Goal: Complete application form: Complete application form

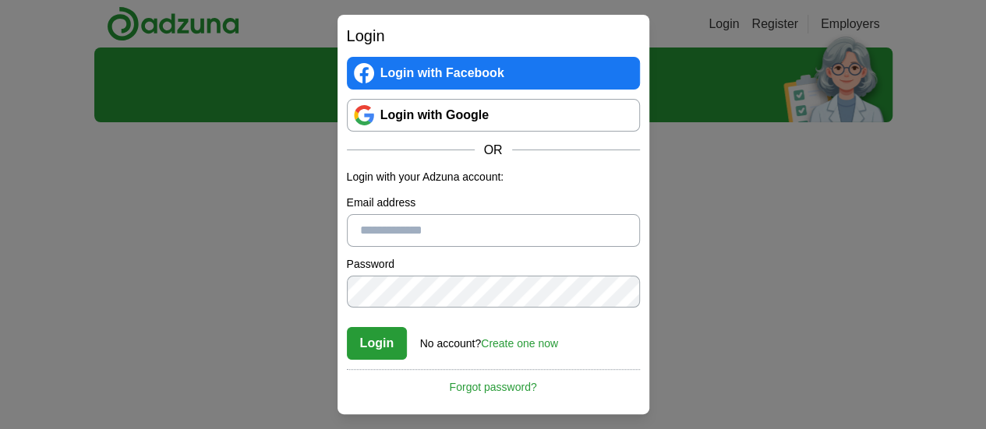
click at [480, 111] on link "Login with Google" at bounding box center [493, 115] width 293 height 33
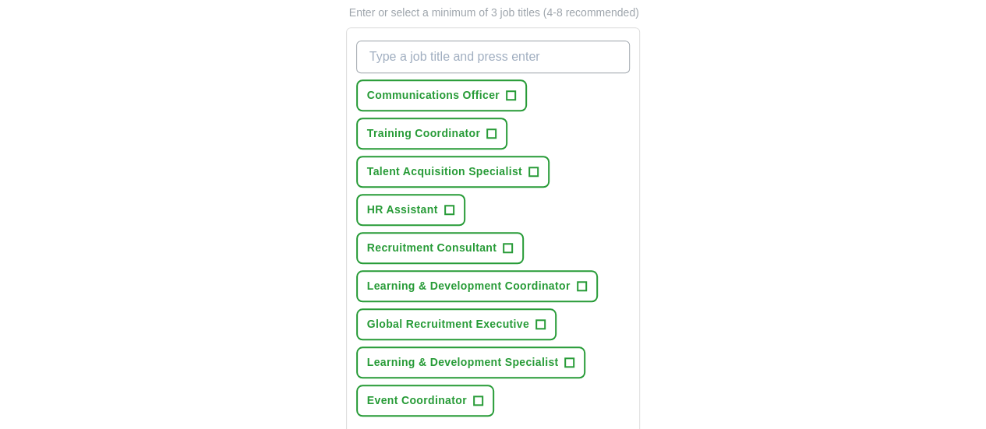
scroll to position [560, 0]
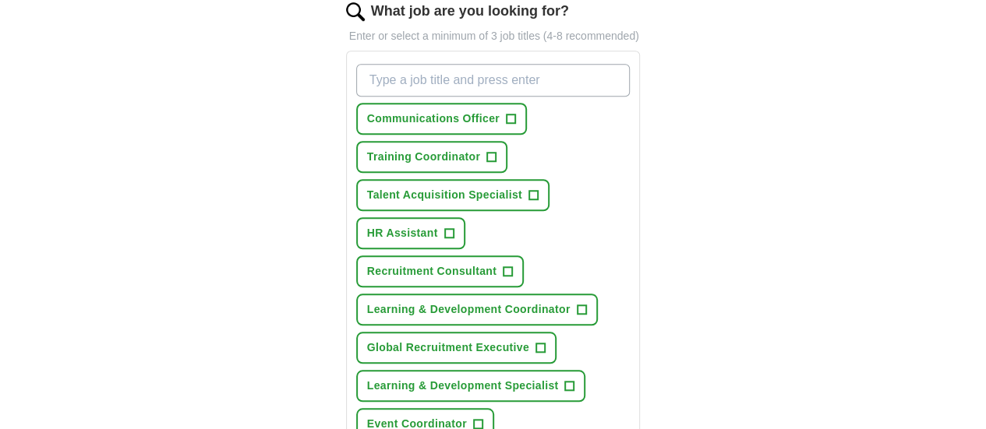
click at [473, 64] on input "What job are you looking for?" at bounding box center [493, 80] width 274 height 33
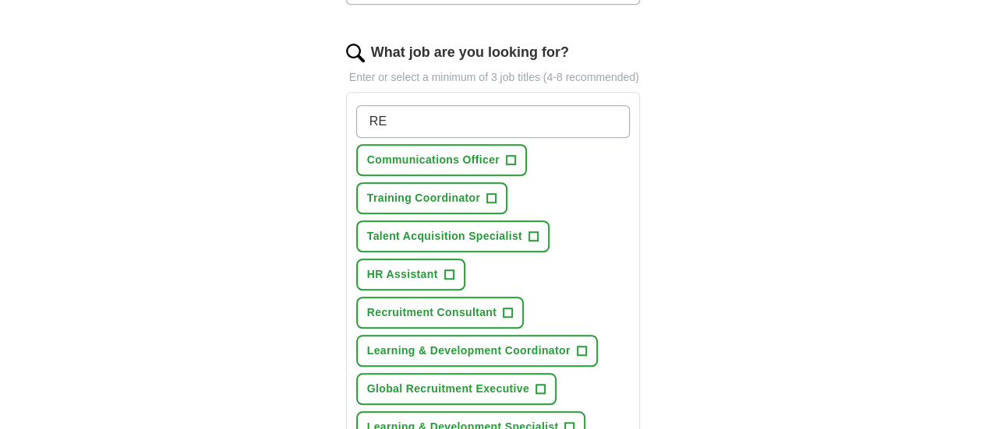
scroll to position [533, 0]
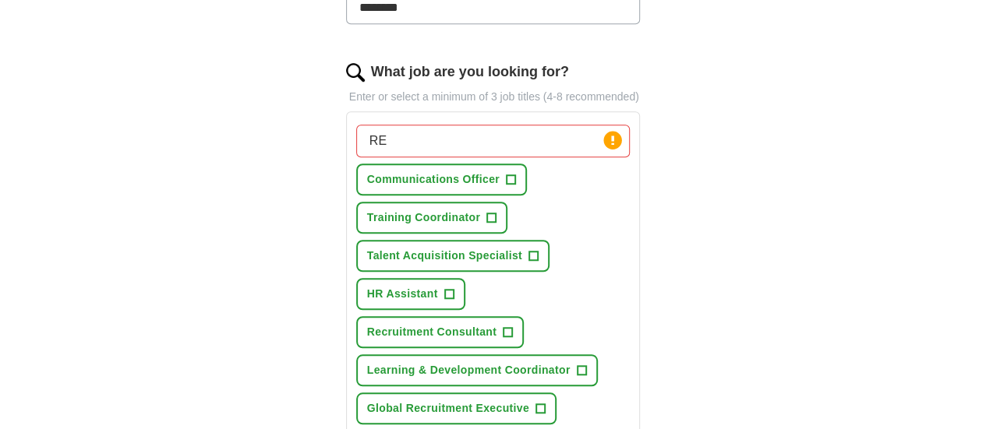
scroll to position [499, 0]
click at [463, 125] on input "RE" at bounding box center [493, 141] width 274 height 33
type input "R"
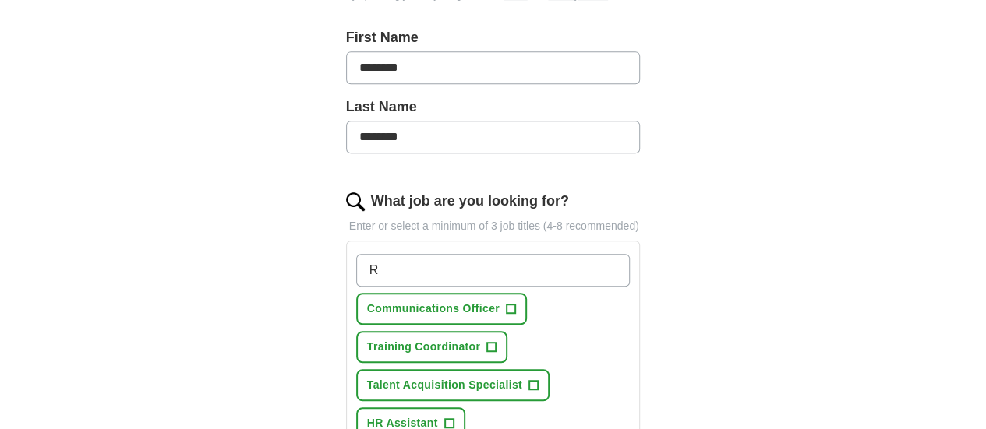
scroll to position [369, 0]
type input "RETAIL"
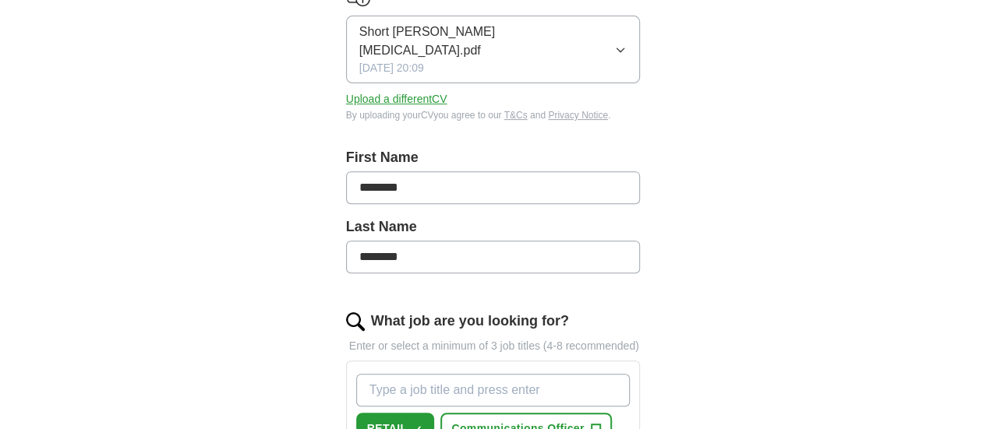
scroll to position [323, 0]
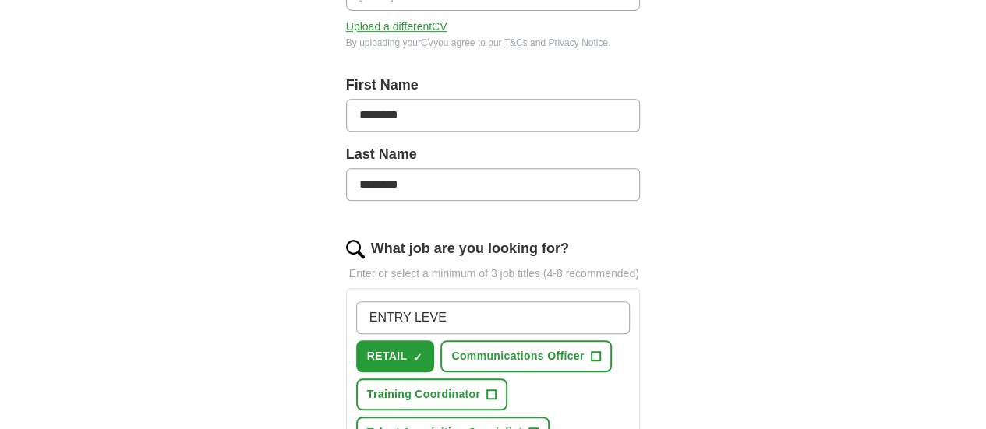
type input "ENTRY LEVEL"
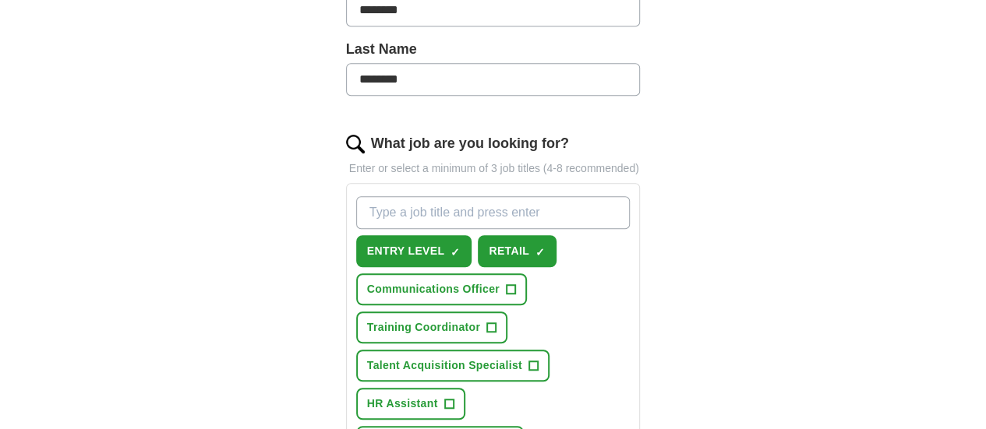
scroll to position [427, 0]
type input "No experience"
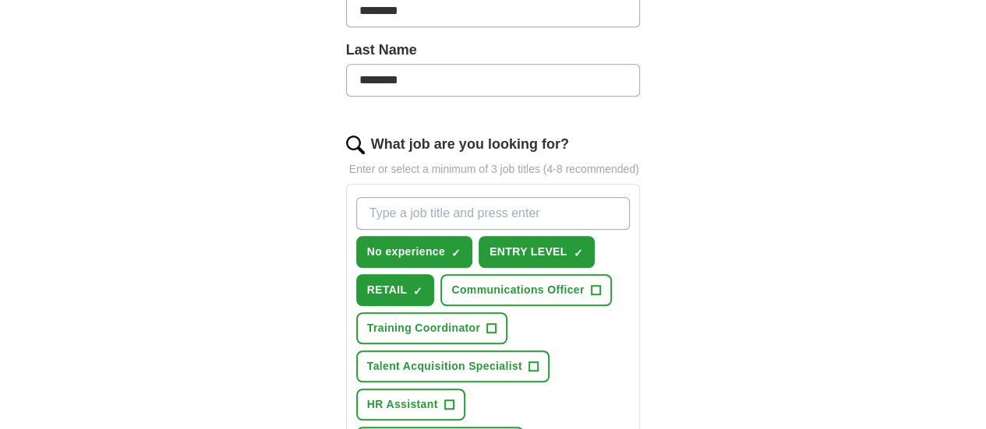
click at [493, 197] on input "What job are you looking for?" at bounding box center [493, 213] width 274 height 33
type input "TEST ADMINISTRATOR"
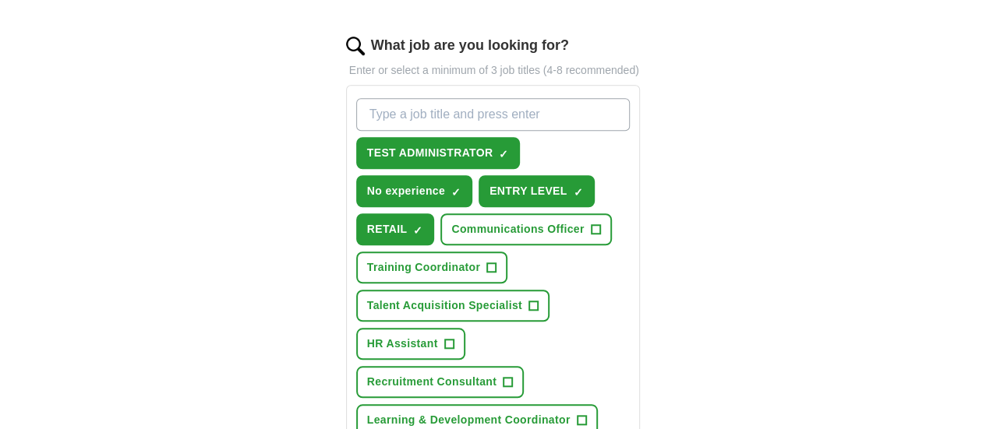
scroll to position [507, 0]
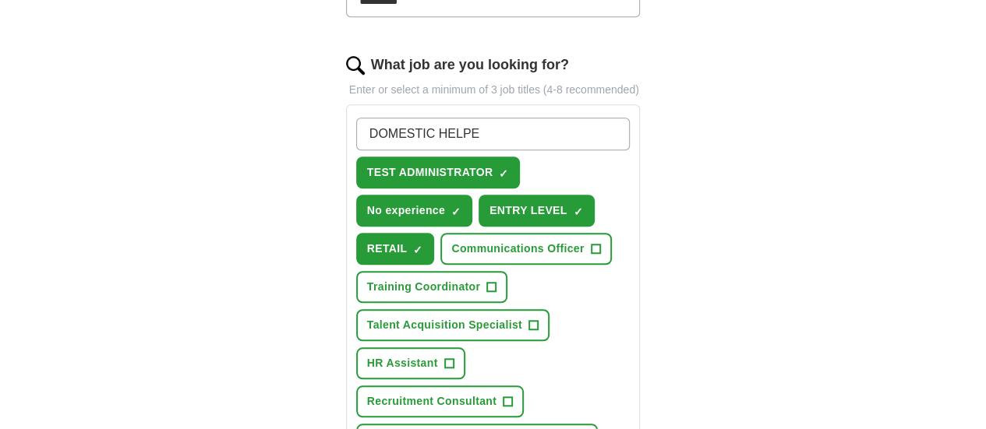
type input "DOMESTIC HELPER"
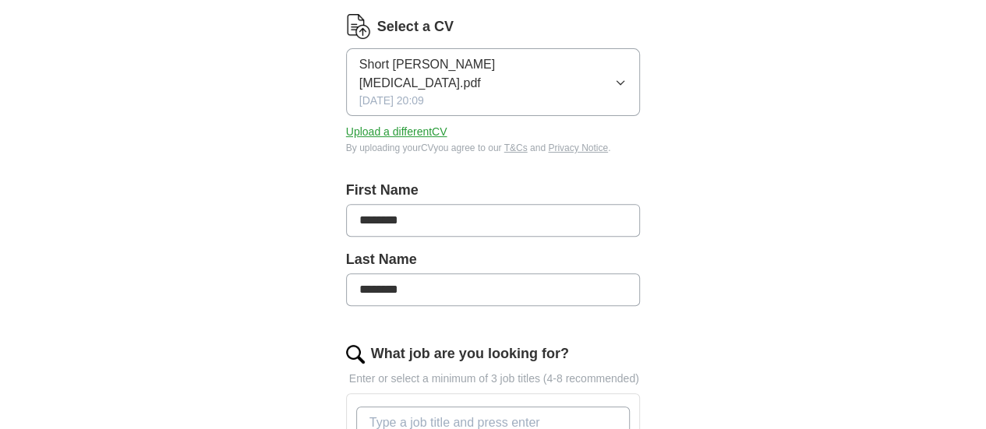
scroll to position [179, 0]
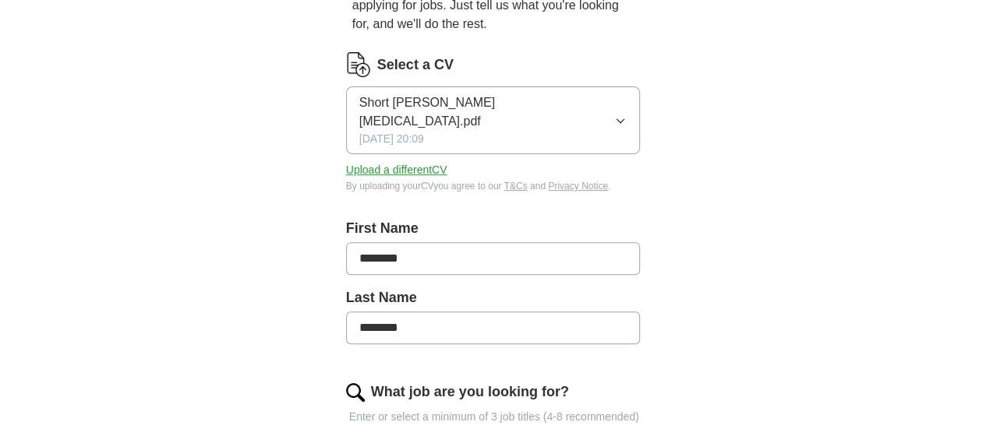
click at [536, 90] on button "Short CV - Amira.pdf 17/09/2023, 20:09" at bounding box center [493, 121] width 295 height 68
click at [346, 162] on button "Upload a different CV" at bounding box center [396, 170] width 101 height 16
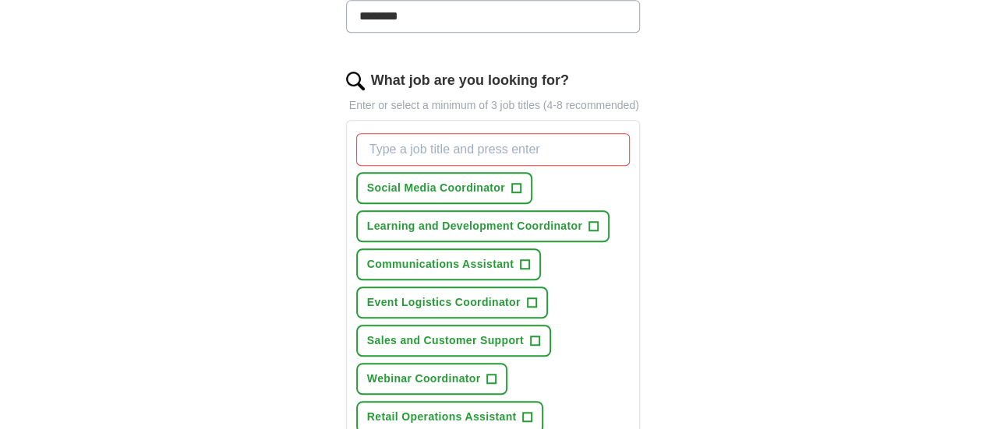
scroll to position [471, 0]
click at [597, 137] on input "What job are you looking for?" at bounding box center [493, 150] width 274 height 33
type input "e"
type input "Entry level"
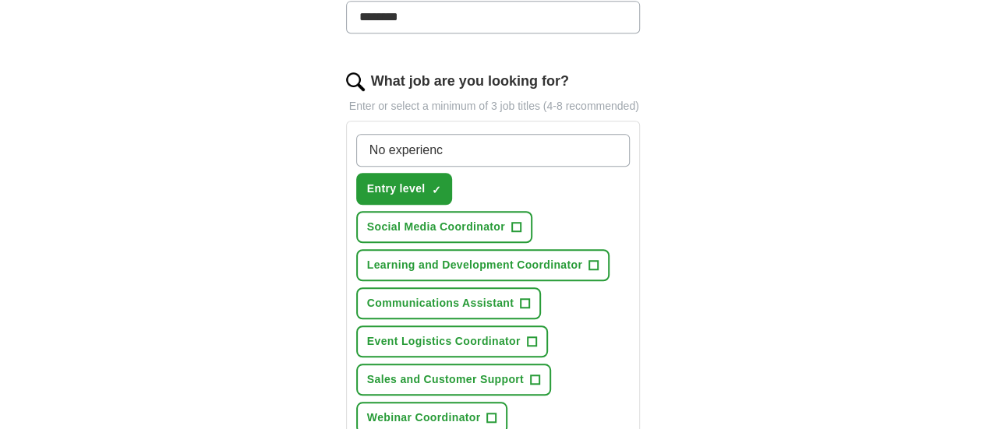
type input "No experience"
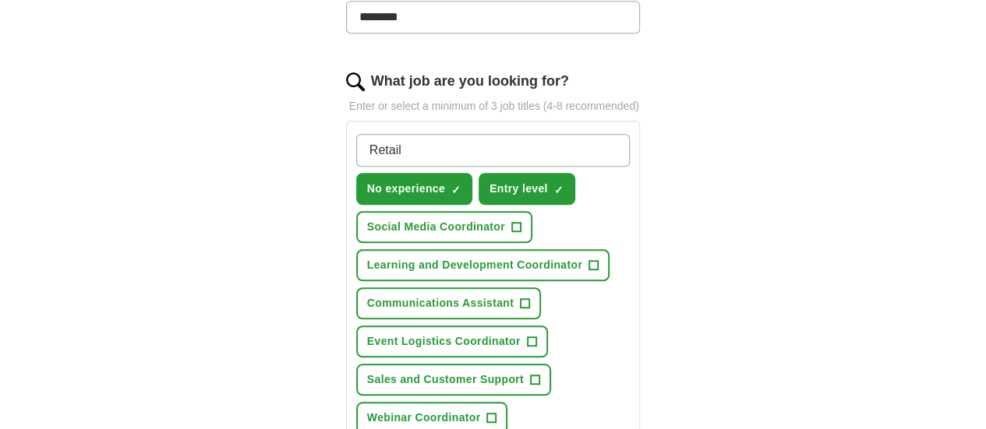
type input "Retail"
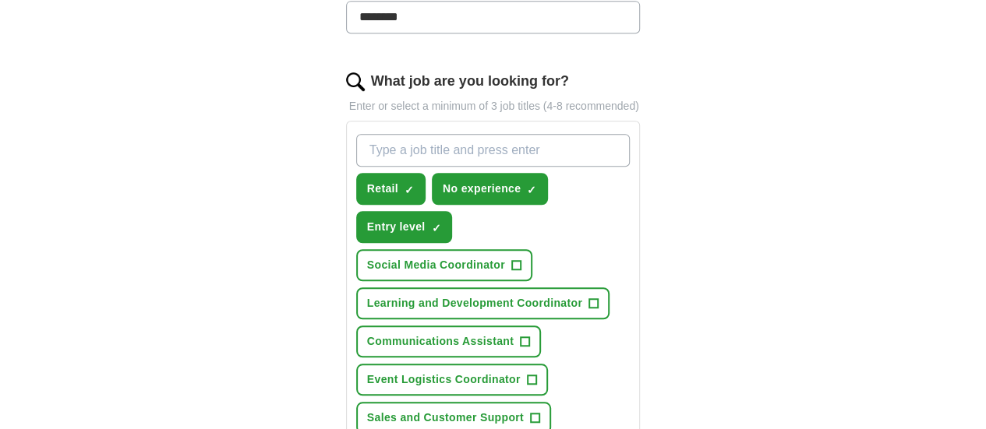
click at [476, 134] on input "What job are you looking for?" at bounding box center [493, 150] width 274 height 33
type input "Domestic helper"
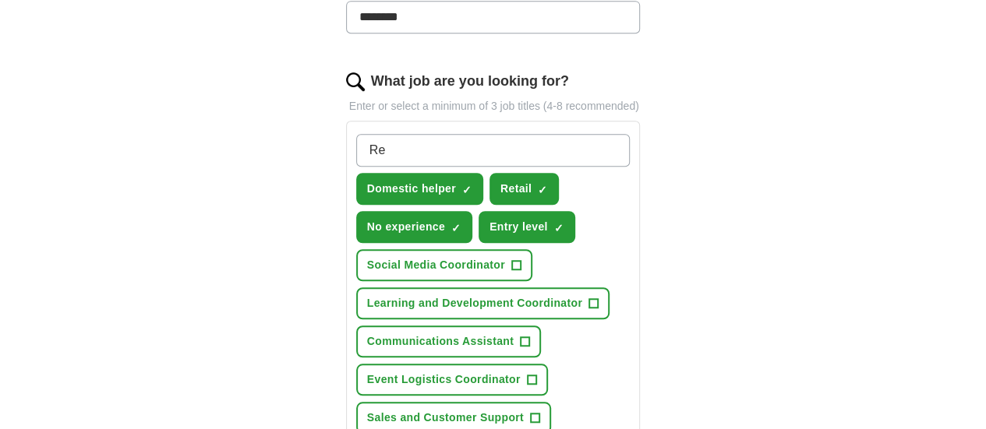
type input "R"
click at [521, 260] on span "+" at bounding box center [515, 266] width 9 height 12
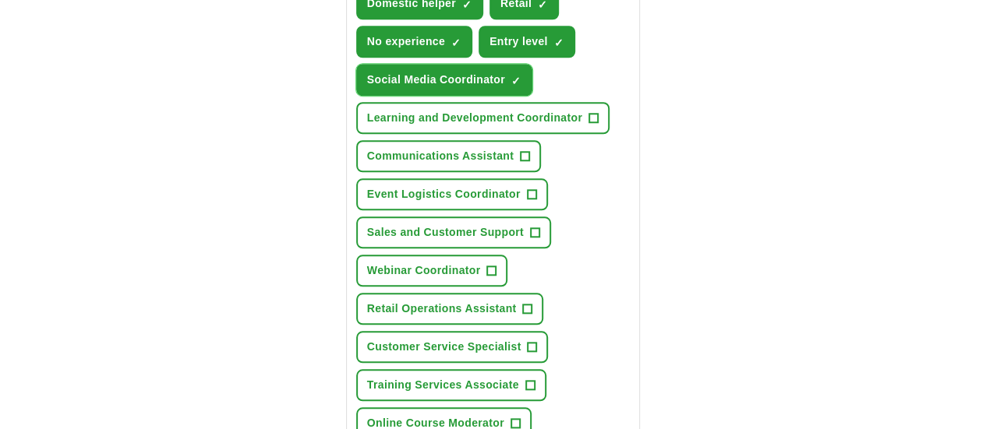
scroll to position [658, 0]
click at [487, 264] on span "+" at bounding box center [491, 270] width 9 height 12
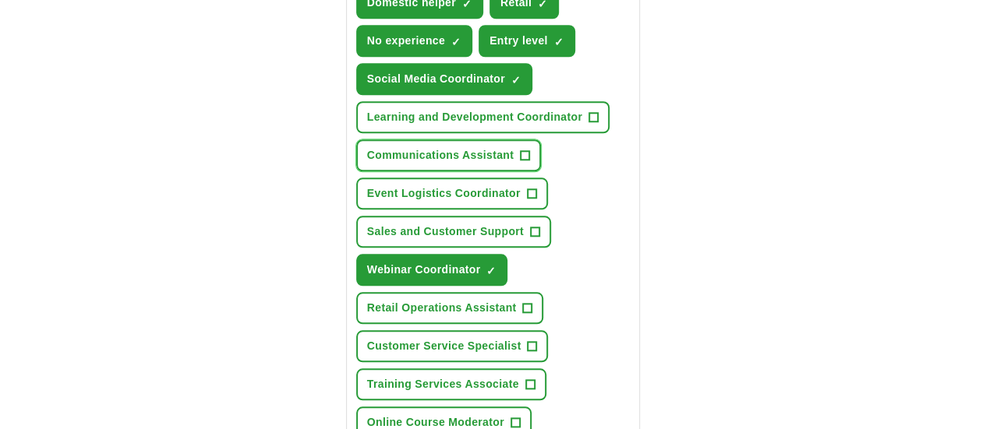
click at [521, 150] on span "+" at bounding box center [525, 156] width 9 height 12
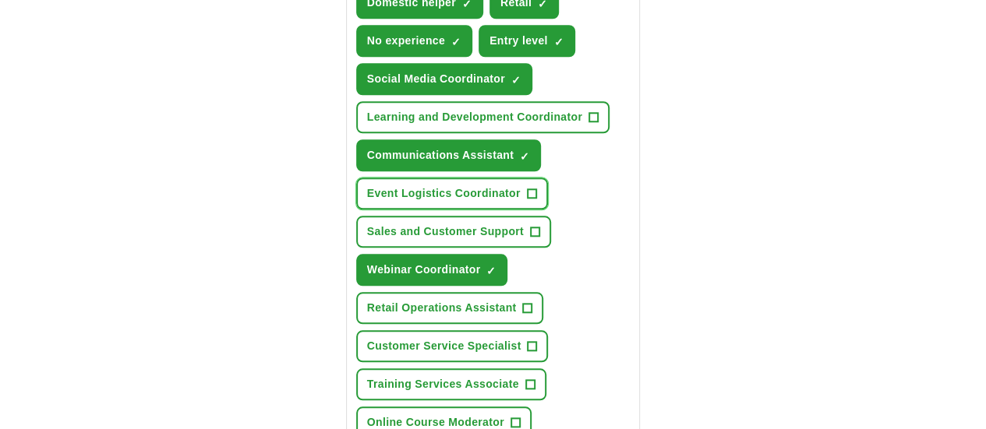
click at [527, 188] on span "+" at bounding box center [531, 194] width 9 height 12
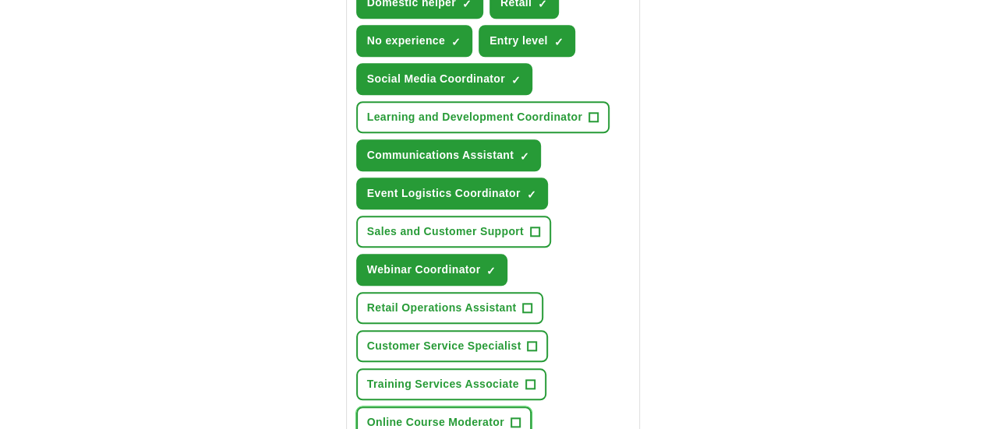
click at [510, 417] on span "+" at bounding box center [514, 423] width 9 height 12
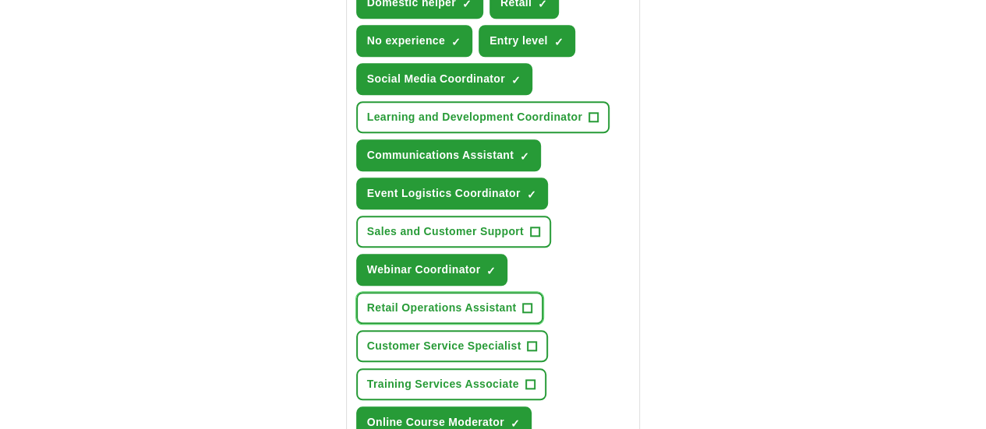
click at [532, 302] on span "+" at bounding box center [527, 308] width 9 height 12
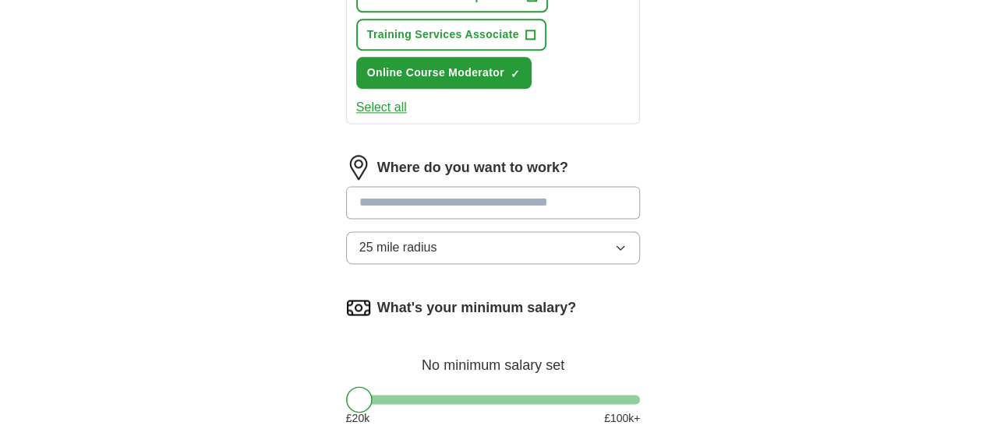
scroll to position [1026, 0]
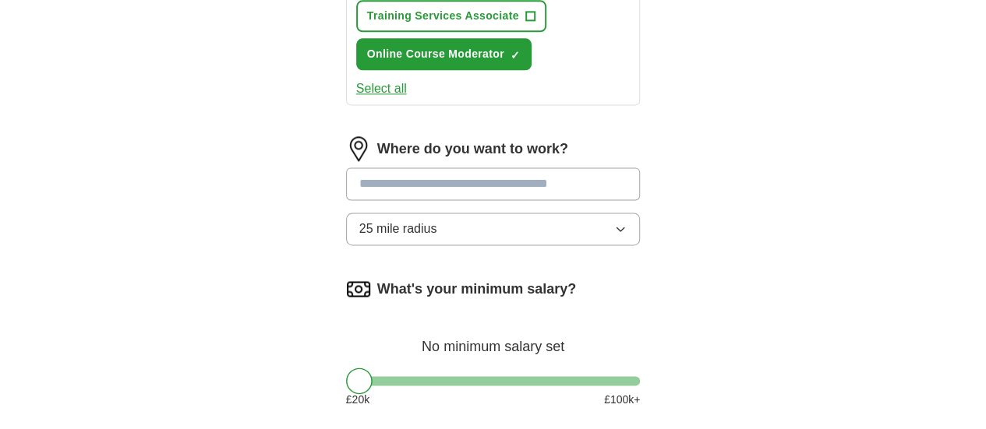
click at [477, 168] on input at bounding box center [493, 184] width 295 height 33
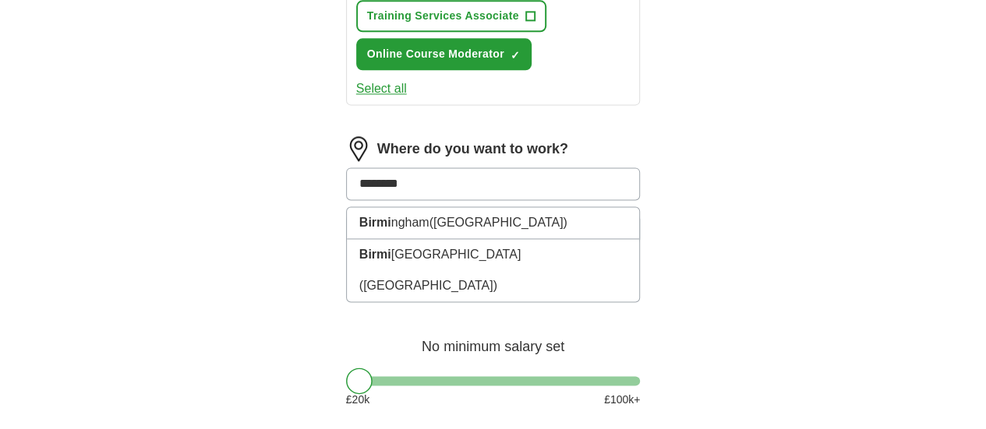
type input "*********"
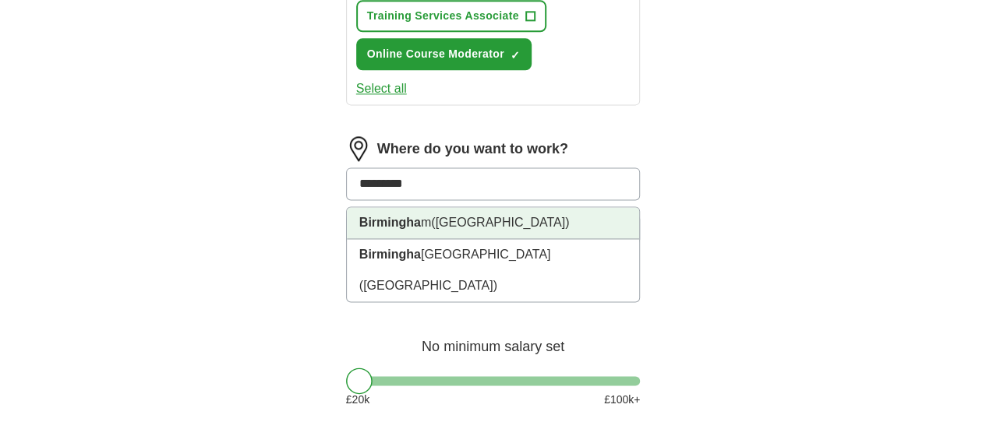
click at [461, 216] on span "(West Midlands)" at bounding box center [500, 222] width 138 height 13
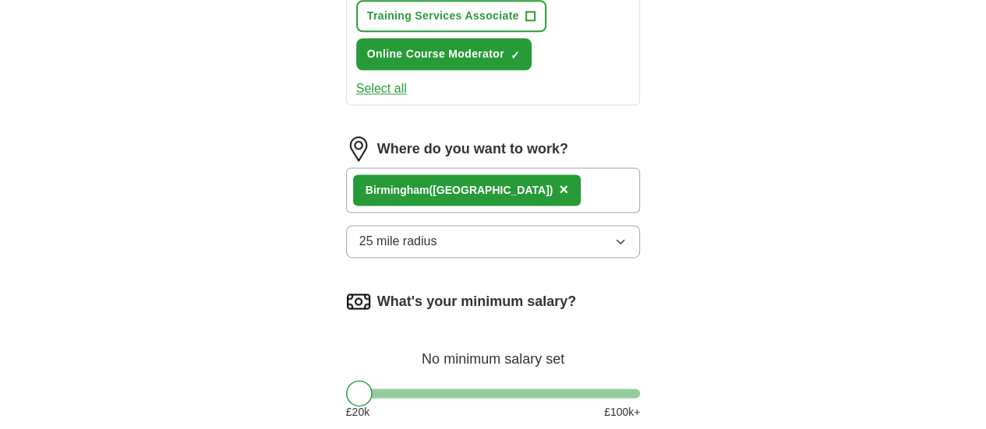
click at [432, 225] on button "25 mile radius" at bounding box center [493, 241] width 295 height 33
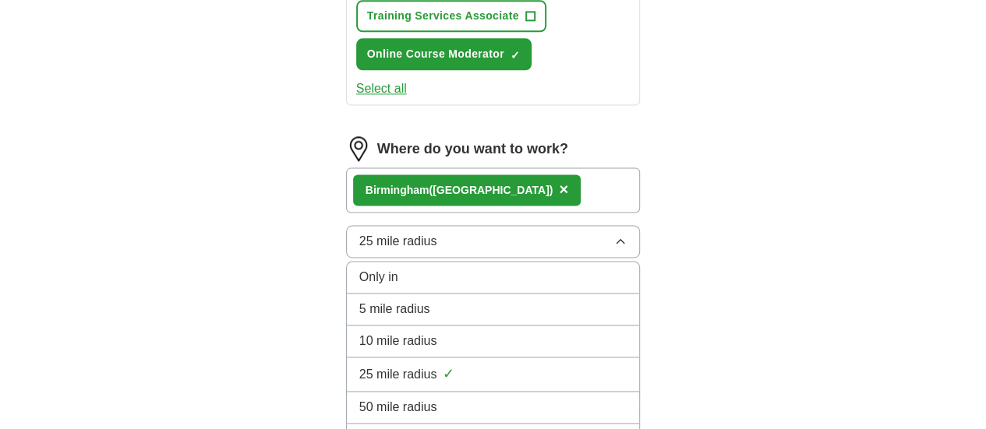
click at [394, 332] on span "10 mile radius" at bounding box center [398, 341] width 78 height 19
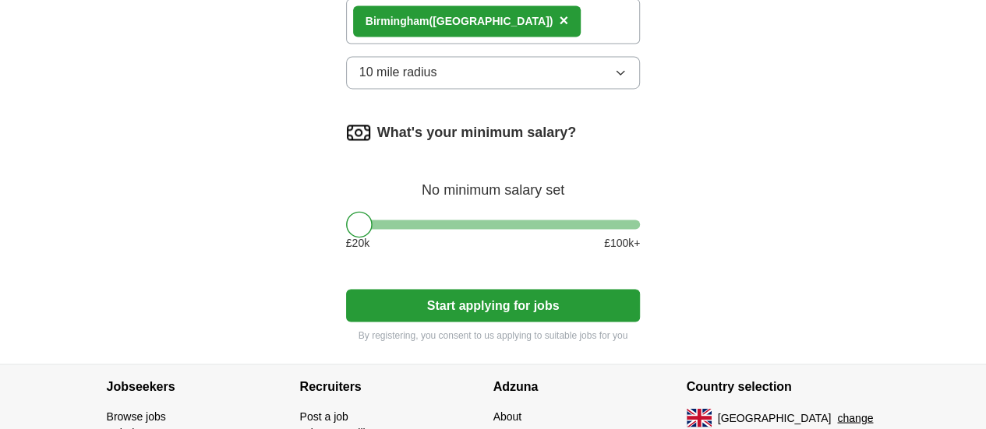
scroll to position [1196, 0]
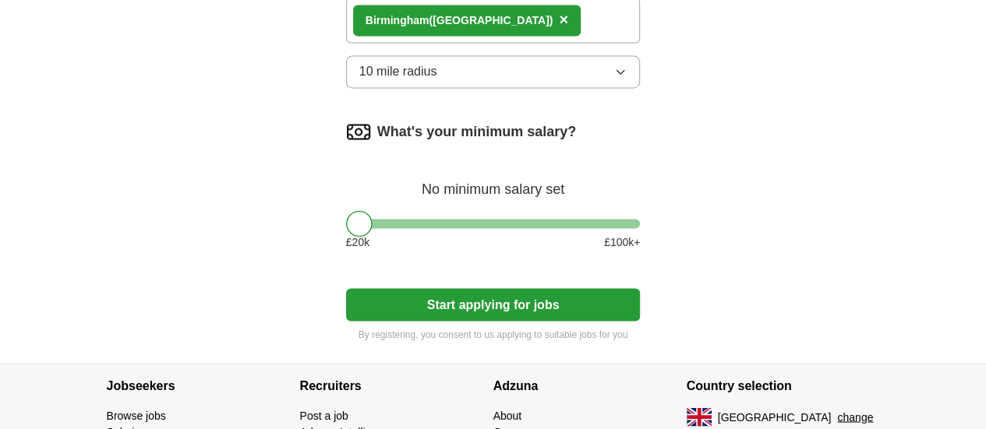
click at [486, 288] on button "Start applying for jobs" at bounding box center [493, 304] width 295 height 33
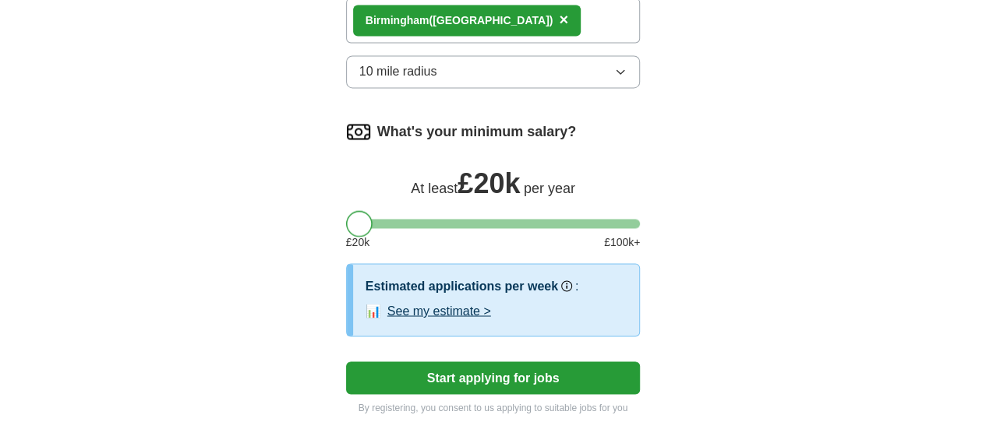
click at [346, 210] on div at bounding box center [359, 223] width 26 height 26
click at [396, 362] on button "Start applying for jobs" at bounding box center [493, 378] width 295 height 33
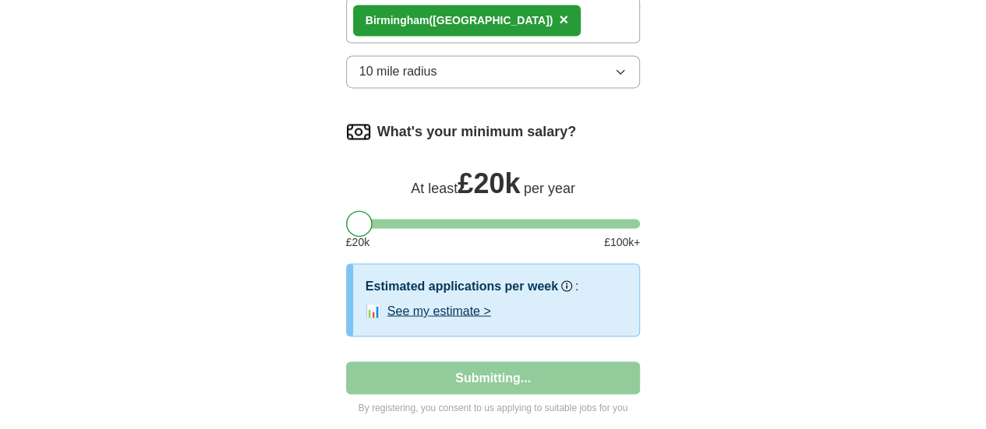
select select "**"
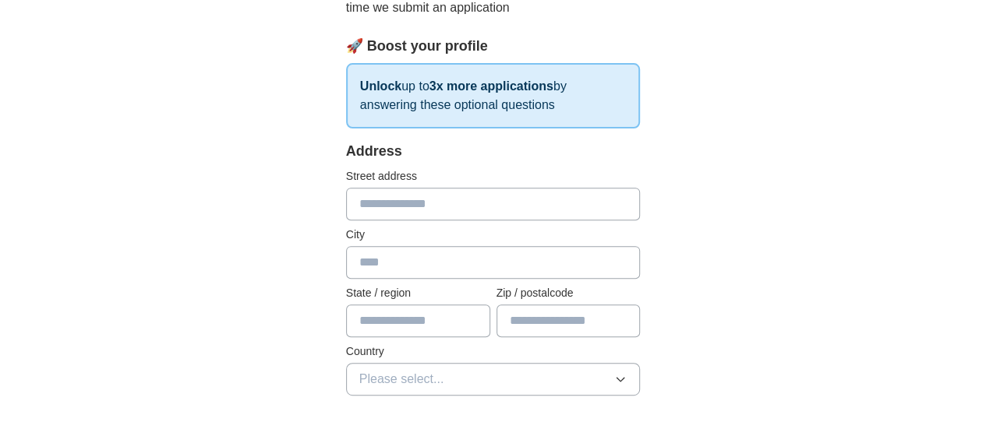
scroll to position [254, 0]
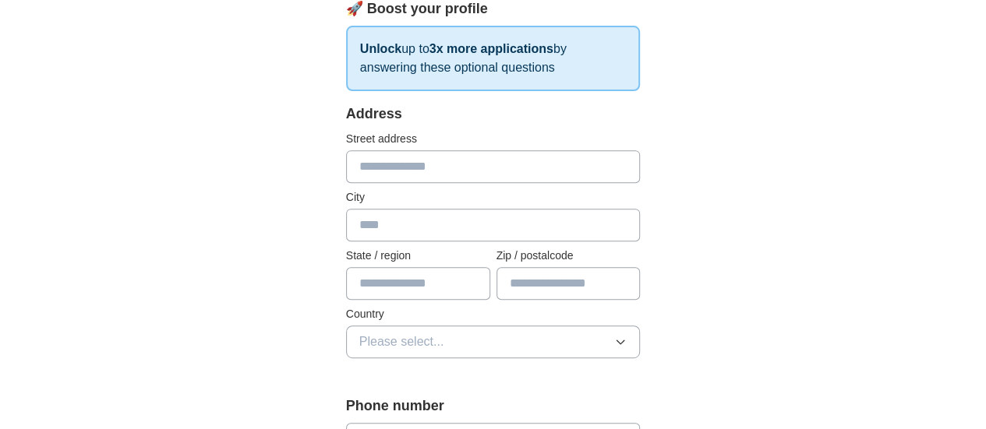
click at [475, 165] on input "text" at bounding box center [493, 166] width 295 height 33
type input "**********"
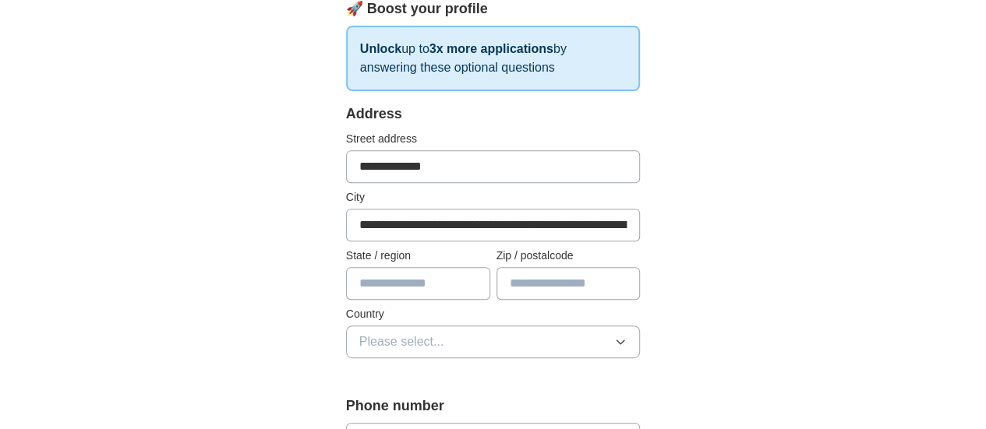
type input "**********"
type input "*******"
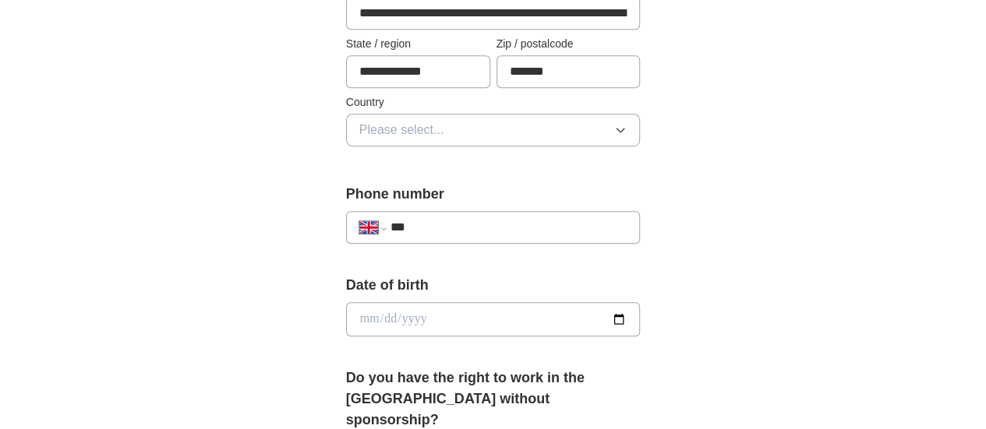
scroll to position [469, 0]
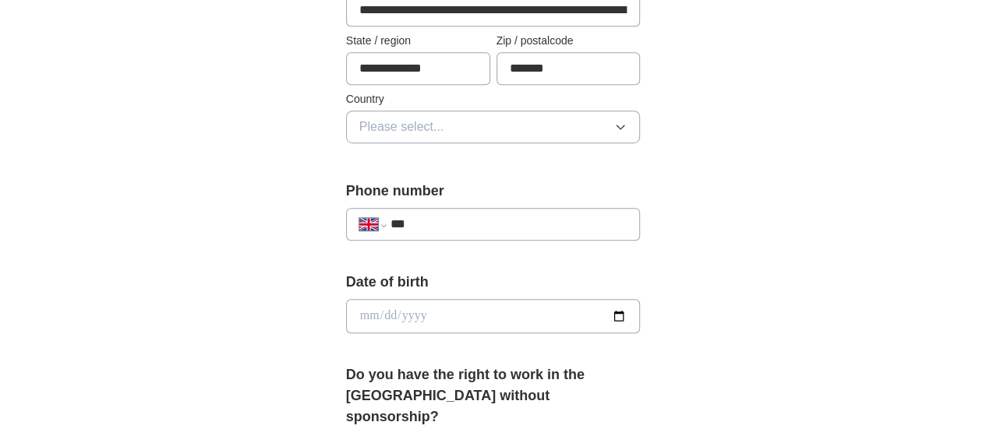
click at [365, 129] on span "Please select..." at bounding box center [401, 127] width 85 height 19
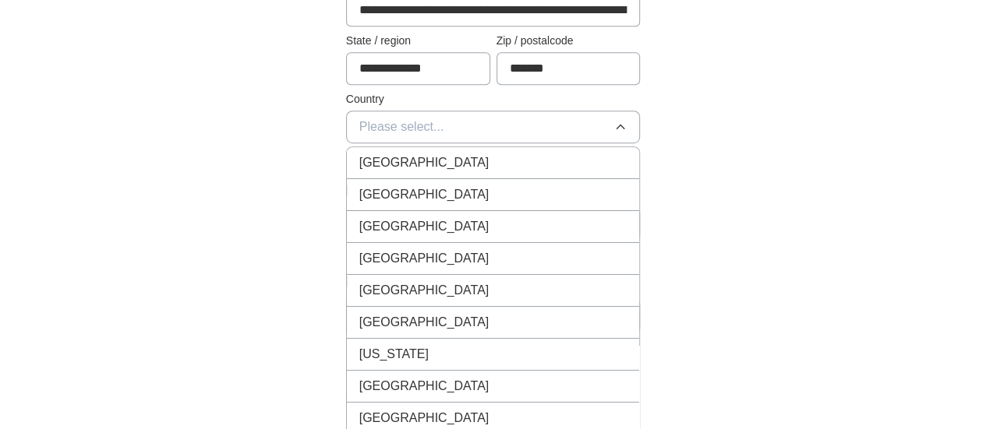
click at [365, 154] on span "[GEOGRAPHIC_DATA]" at bounding box center [424, 163] width 130 height 19
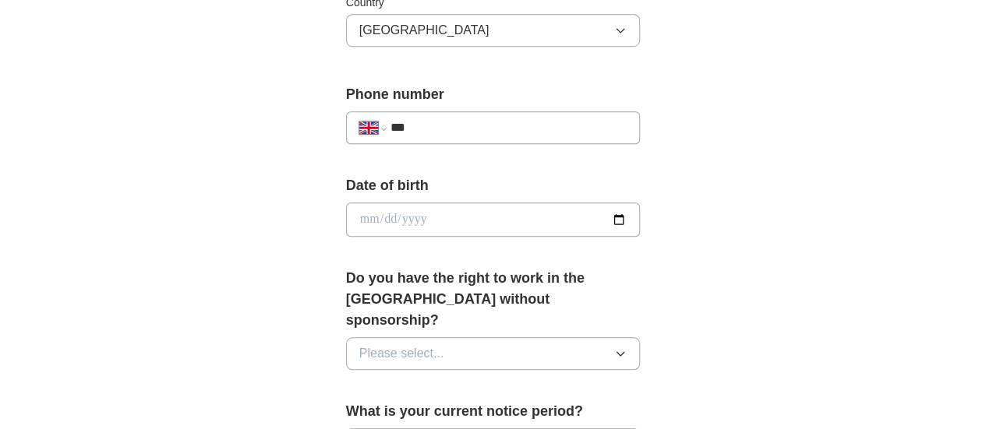
scroll to position [567, 0]
click at [438, 115] on div "**********" at bounding box center [493, 127] width 295 height 33
click at [433, 132] on input "***" at bounding box center [508, 127] width 237 height 19
type input "**********"
click at [397, 202] on input "date" at bounding box center [493, 219] width 295 height 34
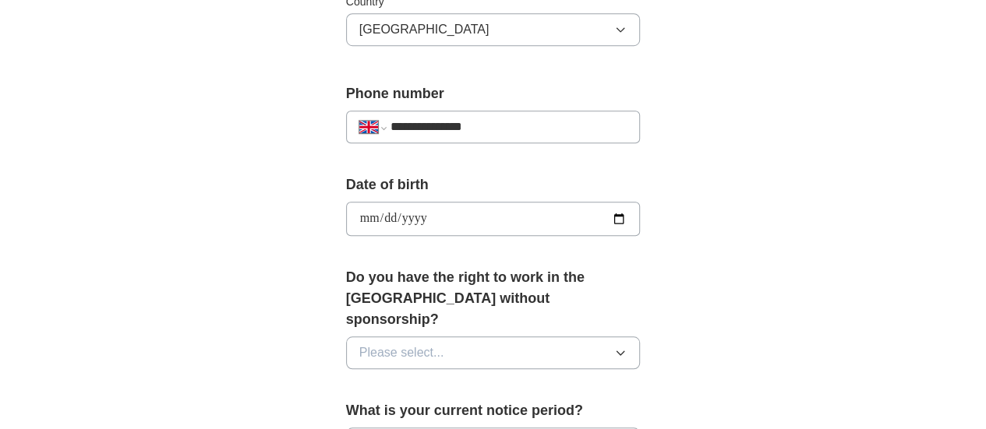
type input "**********"
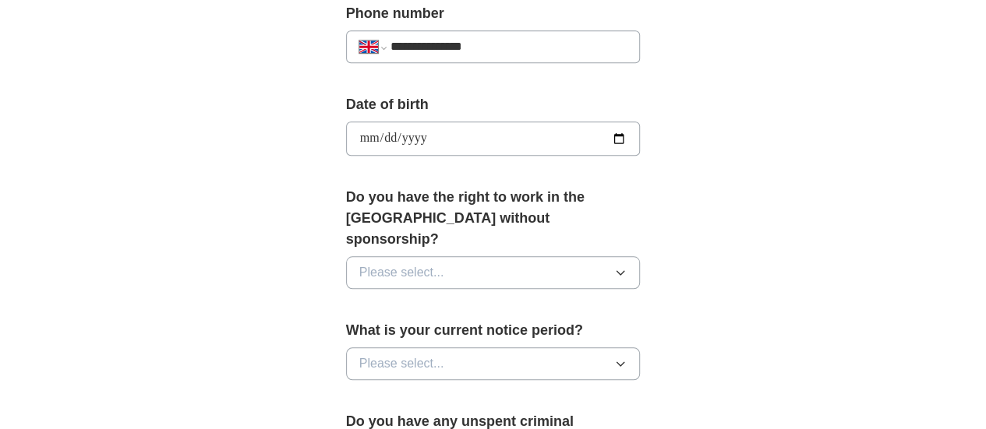
scroll to position [715, 0]
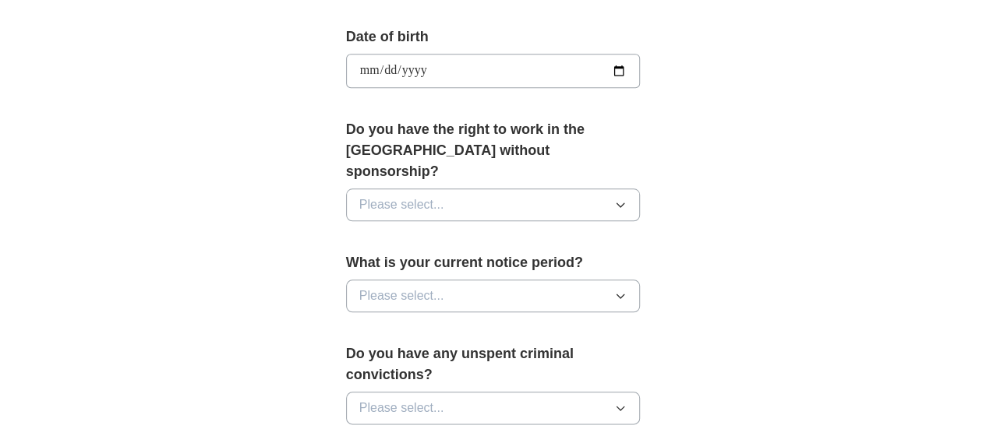
click at [458, 189] on button "Please select..." at bounding box center [493, 205] width 295 height 33
click at [421, 231] on div "Yes" at bounding box center [493, 240] width 268 height 19
click at [397, 287] on span "Please select..." at bounding box center [401, 296] width 85 height 19
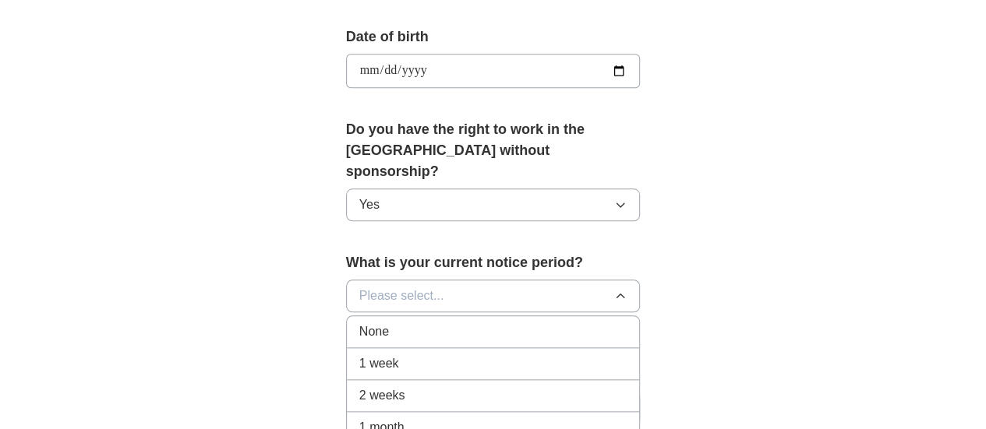
click at [382, 355] on div "1 week" at bounding box center [493, 364] width 268 height 19
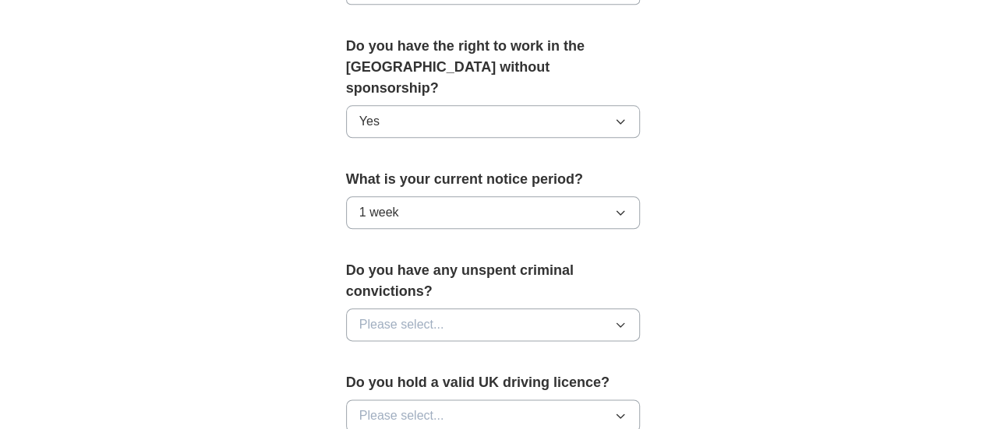
scroll to position [866, 0]
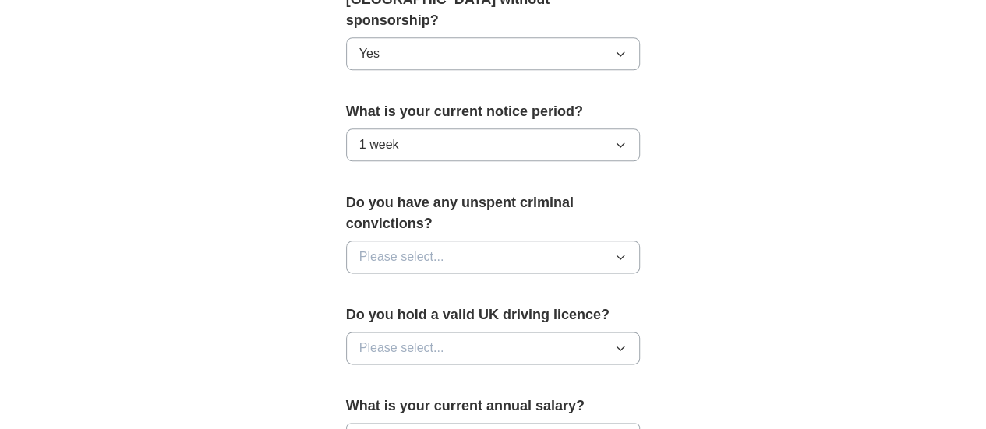
click at [440, 241] on button "Please select..." at bounding box center [493, 257] width 295 height 33
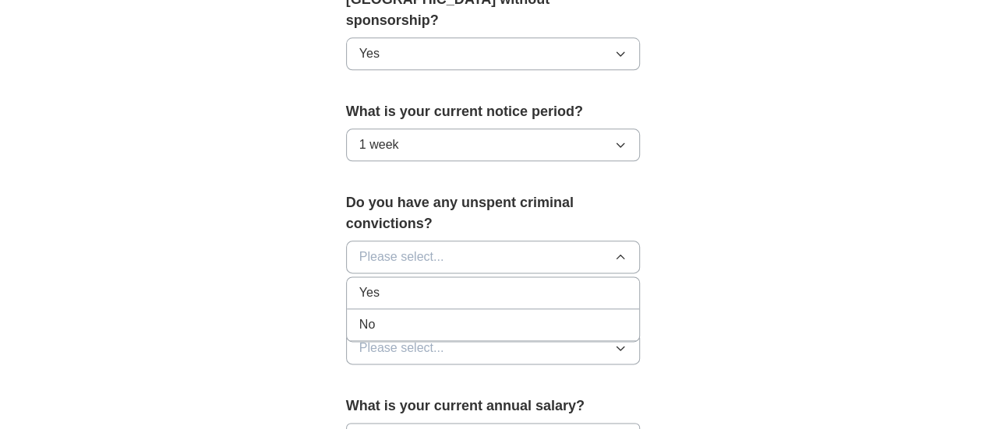
click at [384, 316] on div "No" at bounding box center [493, 325] width 268 height 19
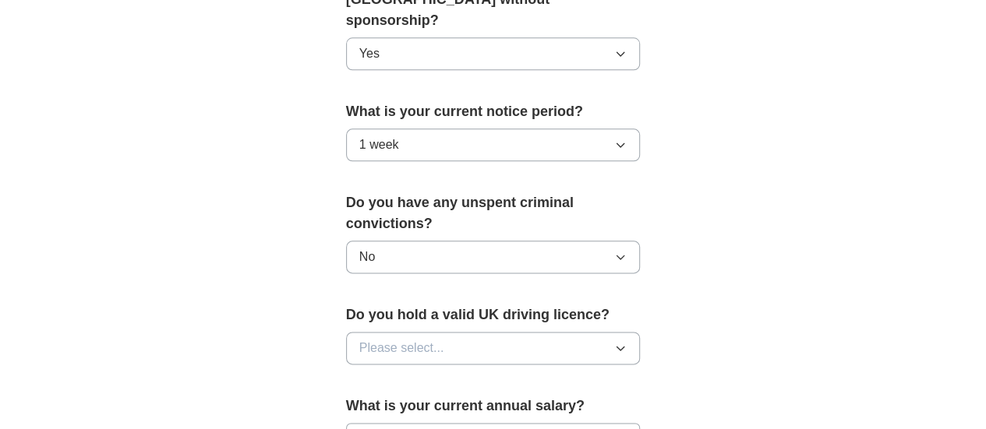
click at [397, 339] on span "Please select..." at bounding box center [401, 348] width 85 height 19
click at [373, 407] on div "No" at bounding box center [493, 416] width 268 height 19
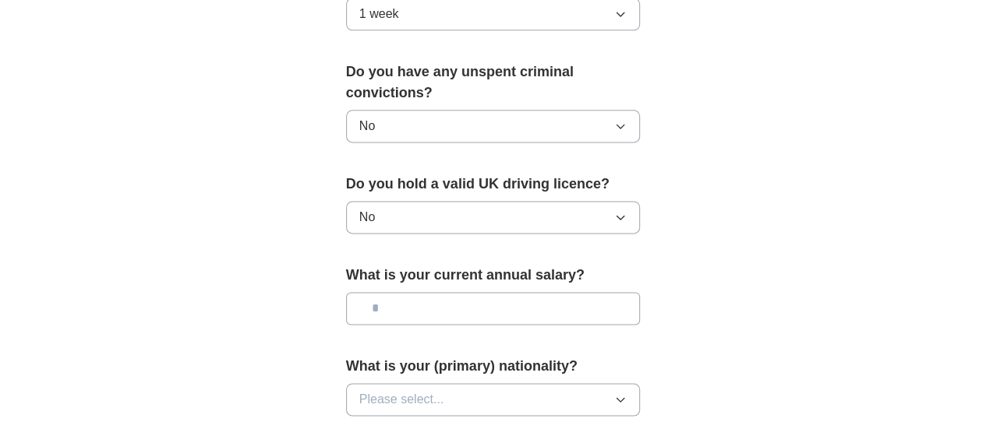
scroll to position [1029, 0]
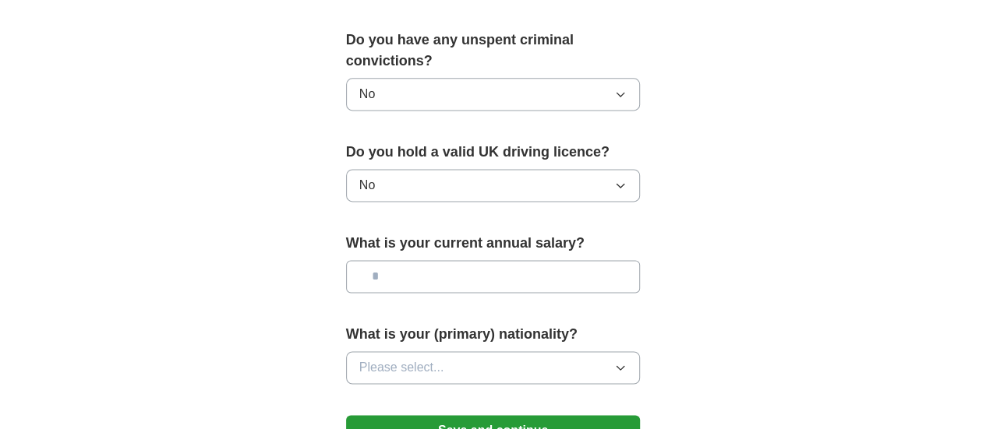
click at [423, 260] on input "text" at bounding box center [493, 276] width 295 height 33
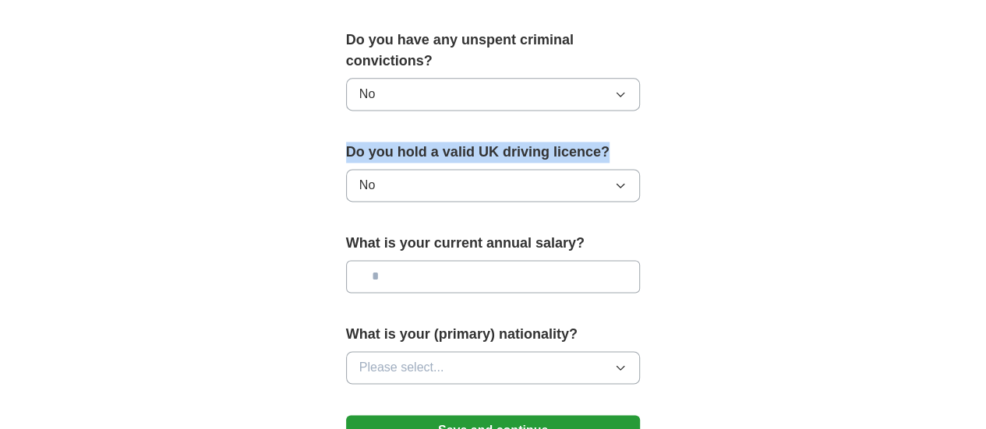
drag, startPoint x: 588, startPoint y: 104, endPoint x: 299, endPoint y: 95, distance: 288.5
copy label "Do you hold a valid UK driving licence?"
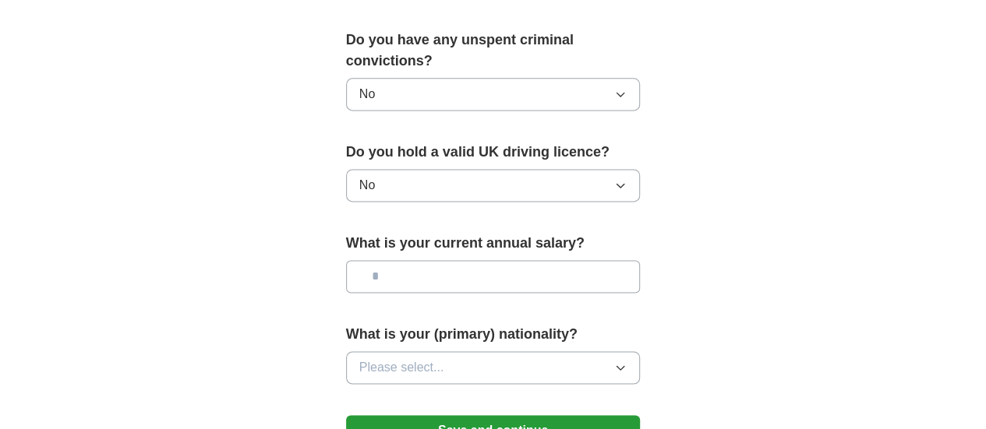
click at [447, 260] on input "text" at bounding box center [493, 276] width 295 height 33
type input "**"
click at [441, 351] on button "Please select..." at bounding box center [493, 367] width 295 height 33
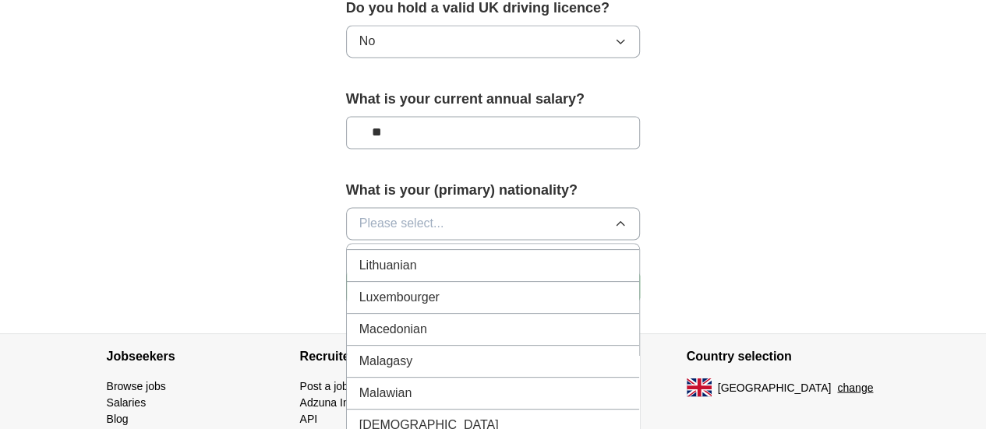
scroll to position [3254, 0]
click at [361, 409] on li "Malaysian" at bounding box center [493, 425] width 293 height 32
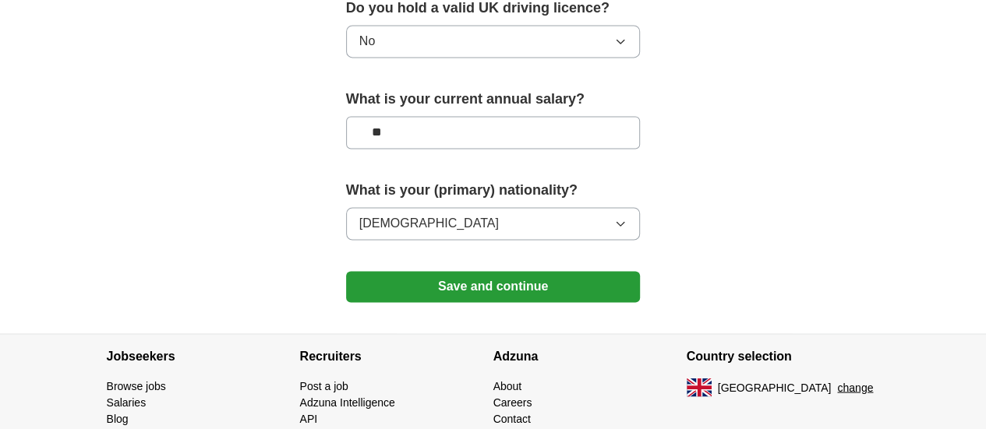
click at [487, 271] on button "Save and continue" at bounding box center [493, 286] width 295 height 31
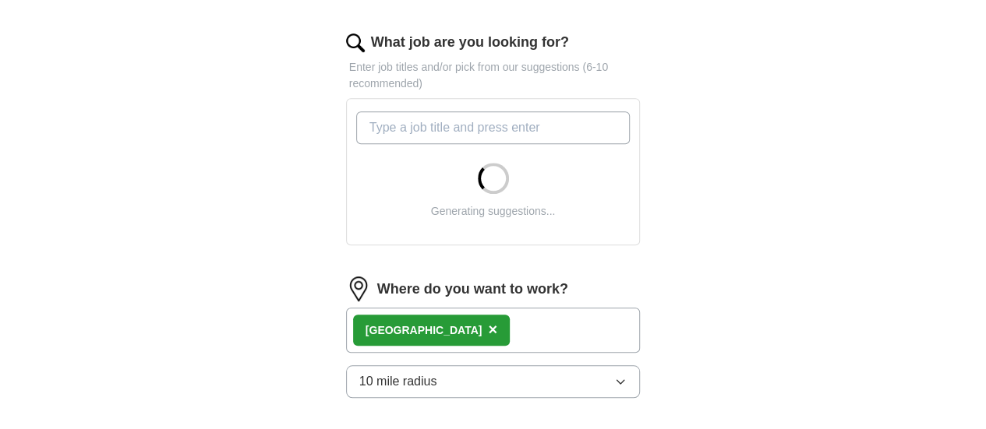
scroll to position [510, 0]
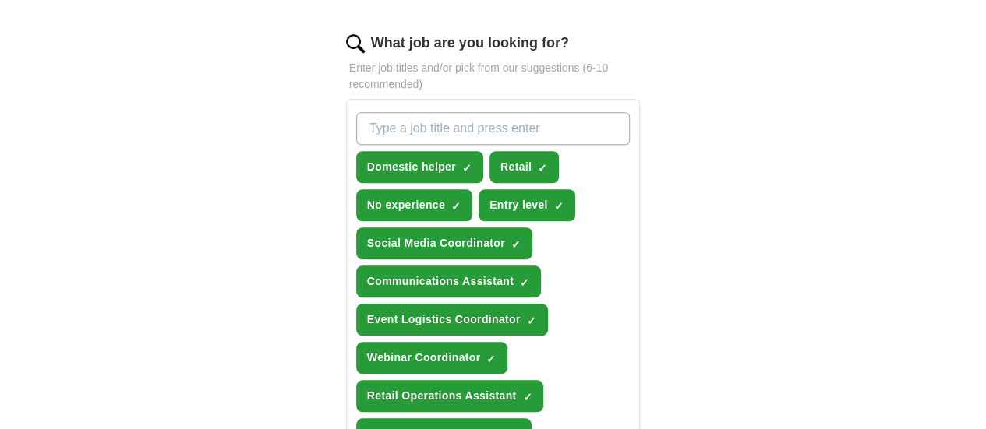
click at [498, 112] on input "What job are you looking for?" at bounding box center [493, 128] width 274 height 33
type input "remote"
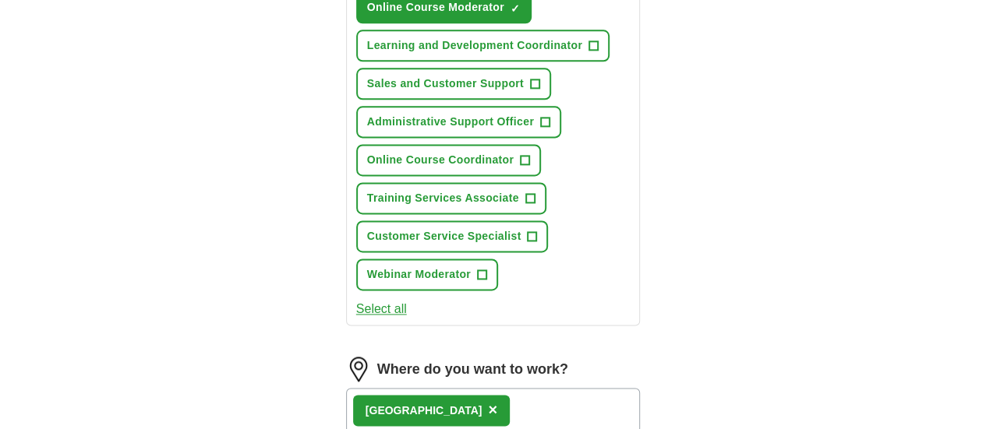
scroll to position [976, 0]
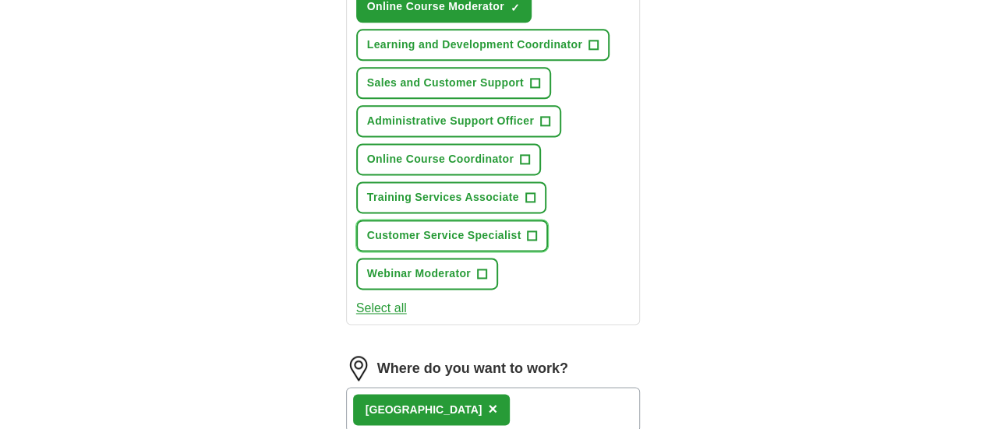
click at [528, 230] on span "+" at bounding box center [532, 236] width 9 height 12
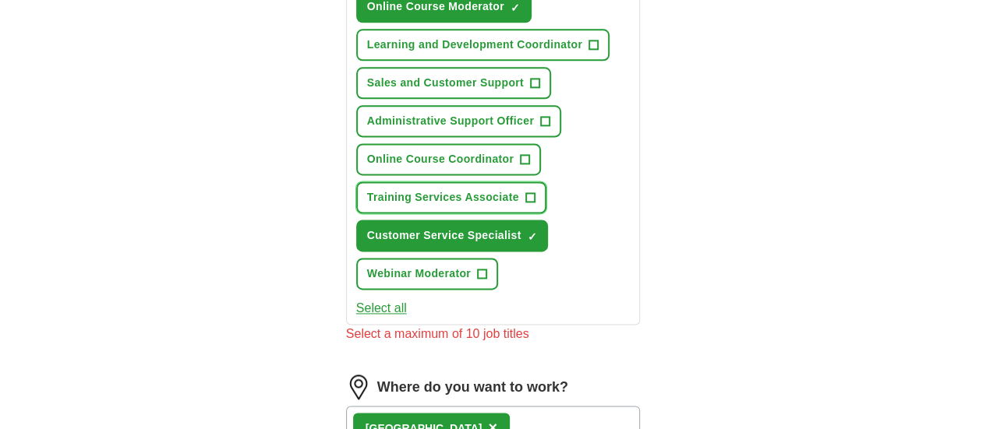
click at [525, 192] on span "+" at bounding box center [529, 198] width 9 height 12
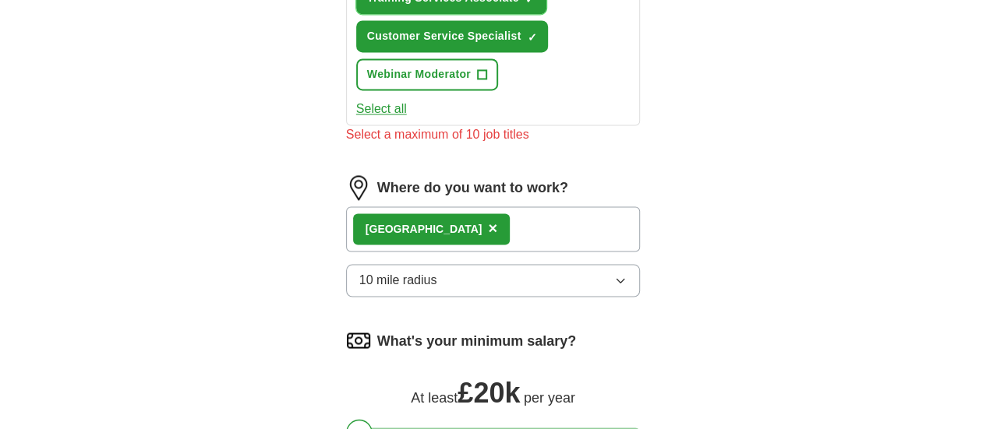
scroll to position [1238, 0]
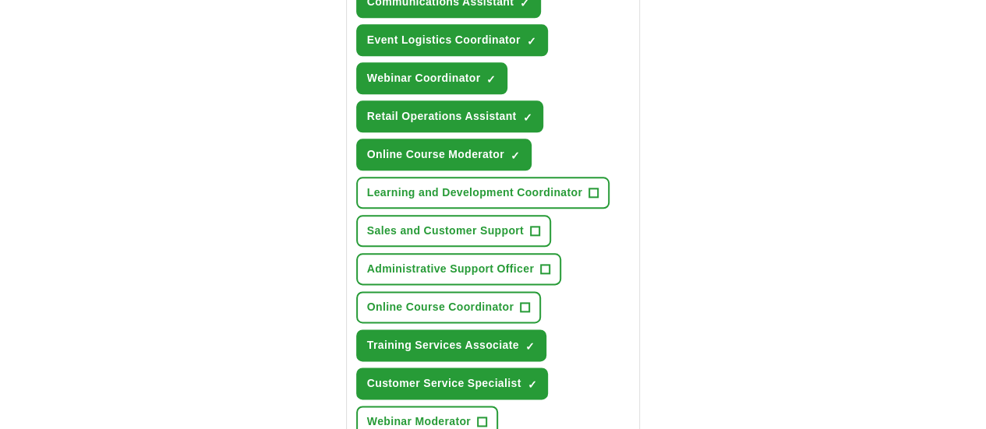
scroll to position [797, 0]
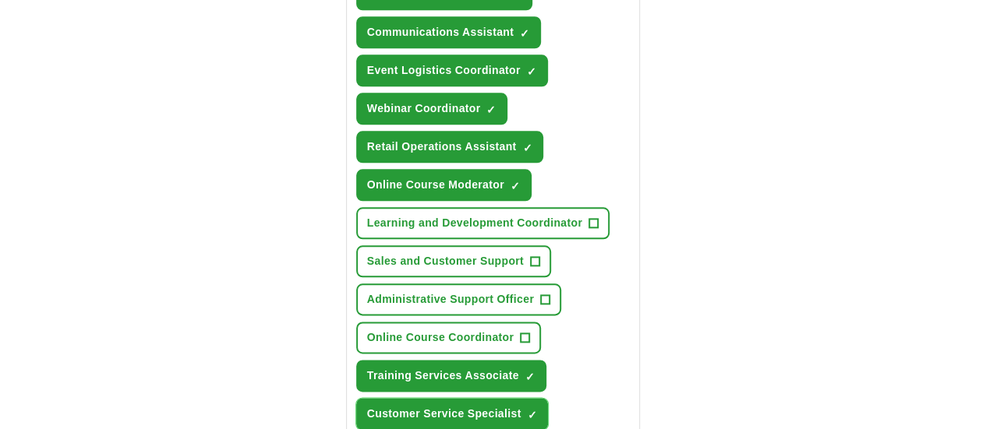
click at [0, 0] on span "×" at bounding box center [0, 0] width 0 height 0
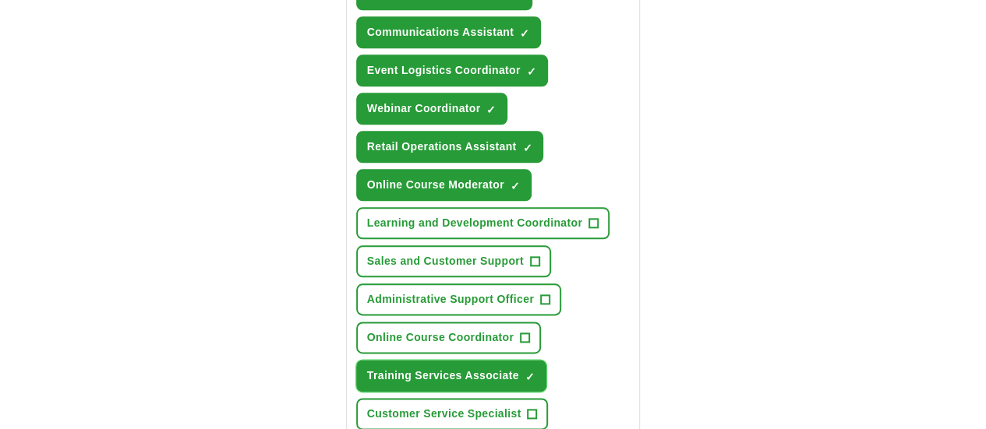
click at [0, 0] on span "×" at bounding box center [0, 0] width 0 height 0
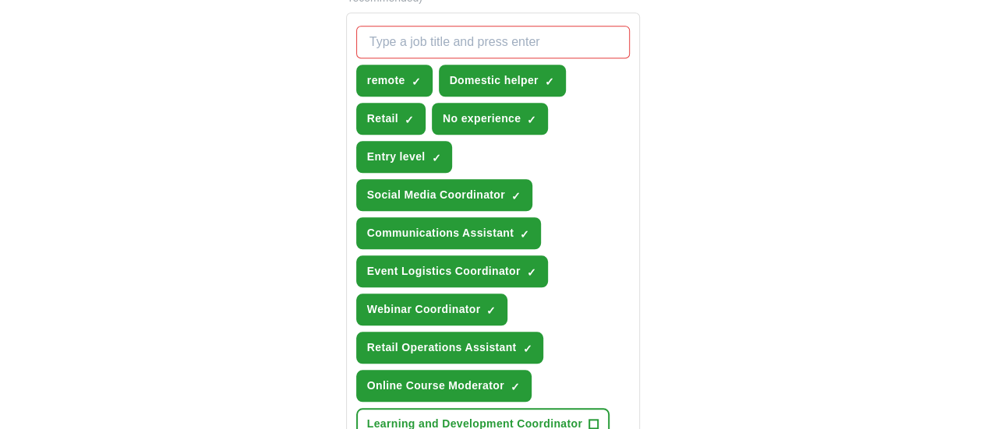
scroll to position [596, 0]
click at [0, 0] on span "×" at bounding box center [0, 0] width 0 height 0
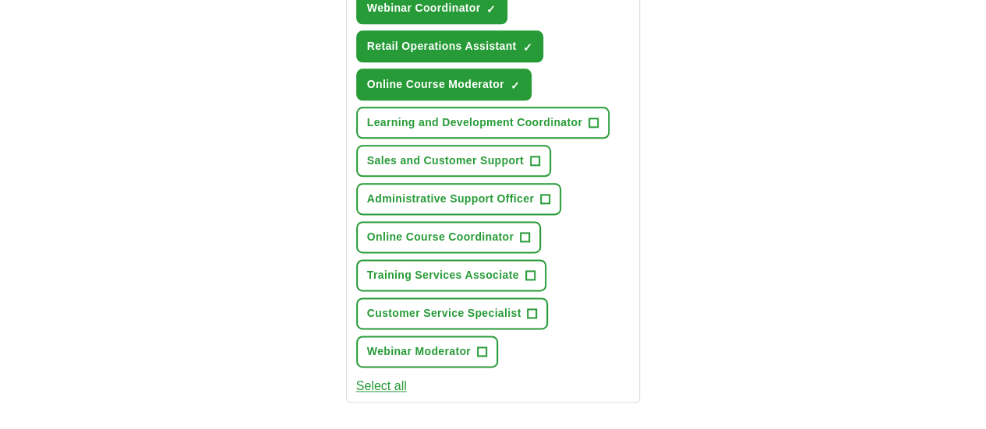
scroll to position [1349, 0]
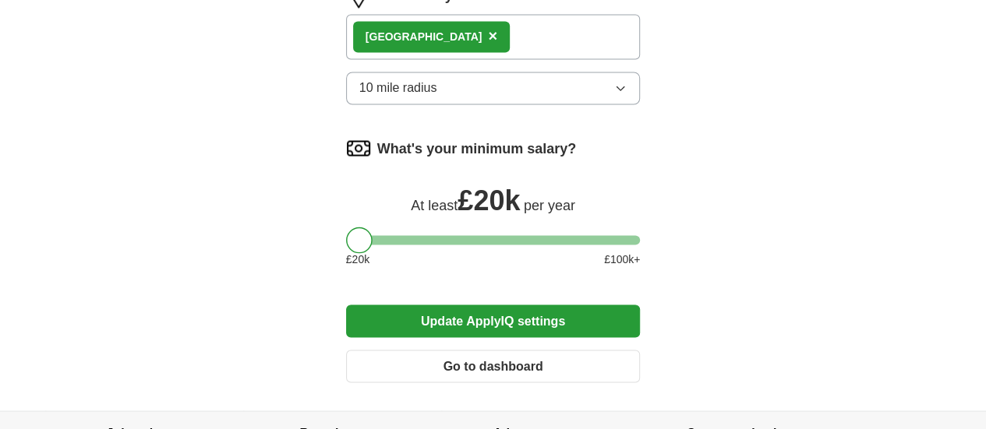
click at [517, 305] on button "Update ApplyIQ settings" at bounding box center [493, 321] width 295 height 33
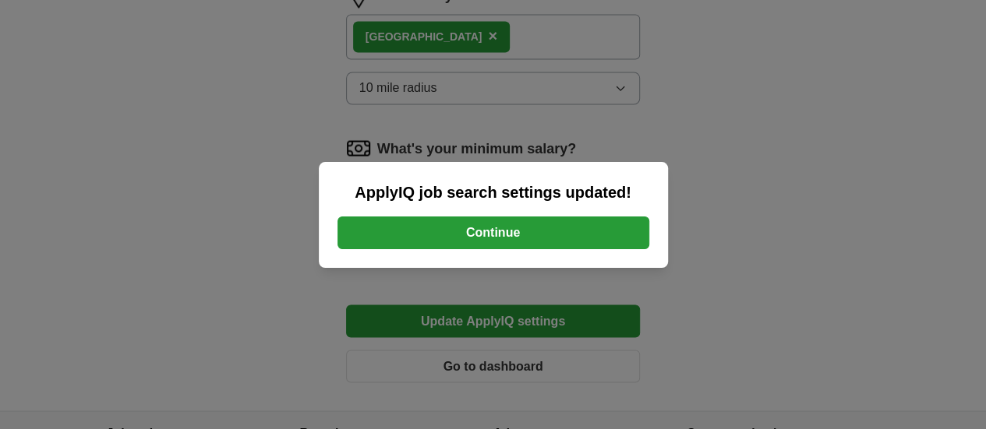
click at [493, 228] on button "Continue" at bounding box center [493, 233] width 312 height 33
